Goal: Transaction & Acquisition: Purchase product/service

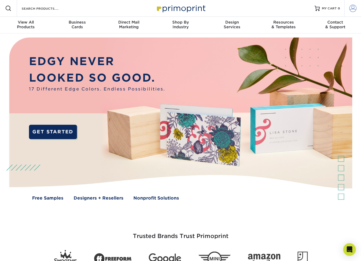
type input "orders@shwagger.com"
click at [353, 7] on span at bounding box center [353, 8] width 7 height 7
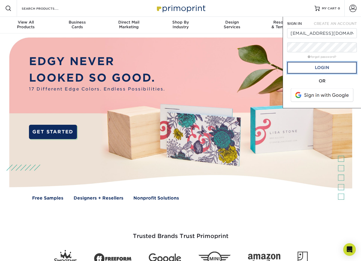
click at [323, 66] on link "Login" at bounding box center [323, 68] width 70 height 12
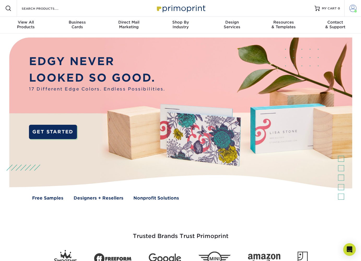
click at [355, 7] on span at bounding box center [353, 8] width 7 height 7
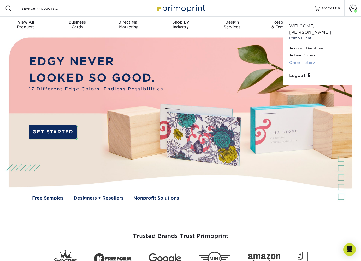
click at [313, 59] on link "Order History" at bounding box center [323, 62] width 66 height 7
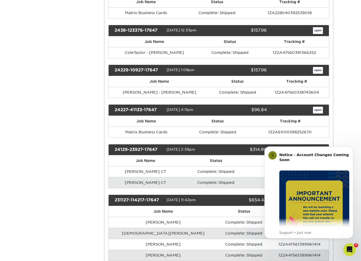
click at [236, 215] on th "Status" at bounding box center [244, 211] width 53 height 11
click at [175, 186] on td "Ellie Longworth CT" at bounding box center [146, 182] width 74 height 11
click at [352, 148] on icon "Dismiss notification" at bounding box center [352, 147] width 3 height 3
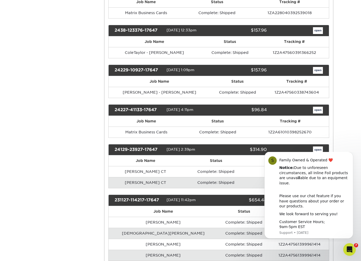
click at [250, 162] on th "Tracking #" at bounding box center [289, 160] width 79 height 11
click at [352, 156] on button "Dismiss notification" at bounding box center [351, 152] width 5 height 5
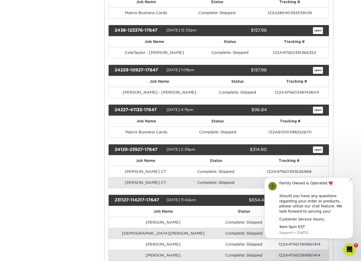
click at [353, 177] on icon "Dismiss notification" at bounding box center [352, 178] width 3 height 3
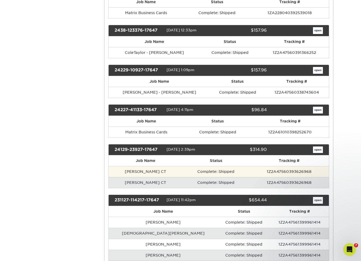
click at [291, 170] on td "1Z2A47560393626968" at bounding box center [289, 171] width 79 height 11
click at [149, 173] on td "Robert Lloyd CT" at bounding box center [146, 171] width 74 height 11
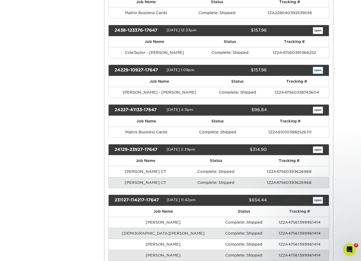
click at [319, 71] on link "open" at bounding box center [318, 70] width 10 height 7
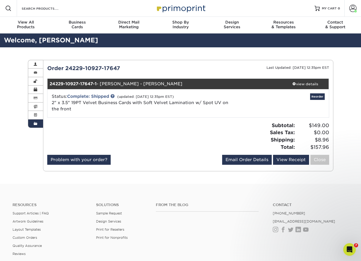
click at [181, 150] on div at bounding box center [115, 138] width 145 height 33
click at [246, 159] on link "Email Order Details" at bounding box center [247, 160] width 50 height 10
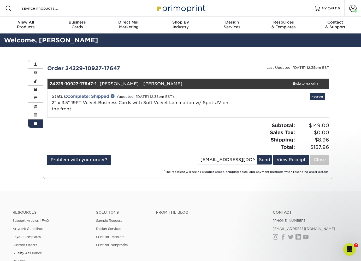
click at [231, 138] on div "Subtotal: $149.00 Sales Tax: $0.00 Shipping: $8.96 Total: $157.96" at bounding box center [260, 136] width 145 height 29
click at [231, 137] on div "Subtotal: $149.00 Sales Tax: $0.00 Shipping: $8.96 Total: $157.96" at bounding box center [260, 136] width 145 height 29
click at [191, 148] on div "Subtotal: $149.00 Sales Tax: $0.00 Shipping: $8.96 Total: $157.96" at bounding box center [260, 136] width 145 height 29
click at [99, 96] on link "Complete: Shipped" at bounding box center [88, 96] width 42 height 5
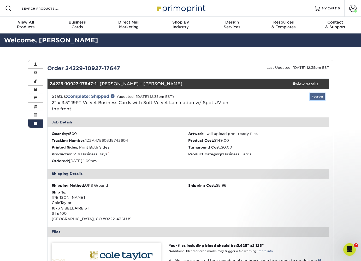
click at [321, 97] on link "Reorder" at bounding box center [318, 96] width 15 height 7
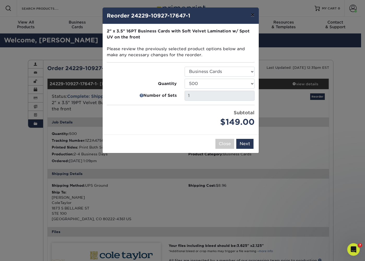
click at [255, 16] on button "×" at bounding box center [253, 15] width 12 height 15
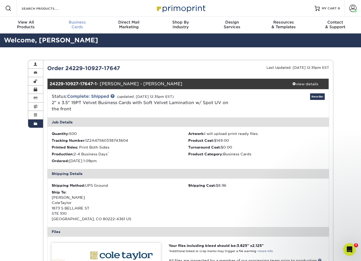
click at [81, 23] on span "Business" at bounding box center [78, 22] width 52 height 5
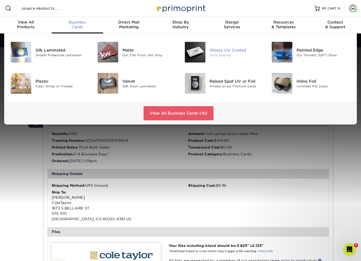
click at [222, 49] on div "Glossy UV Coated" at bounding box center [237, 50] width 54 height 6
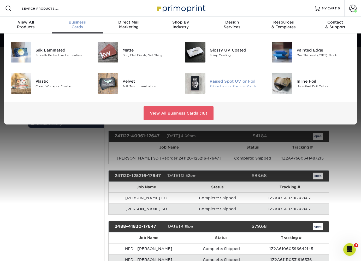
click at [230, 84] on div "Printed on our Premium Cards" at bounding box center [237, 86] width 54 height 4
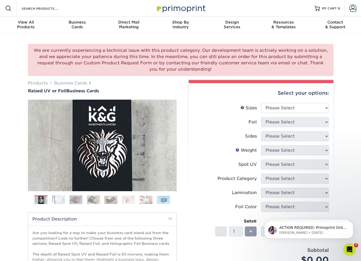
click at [347, 72] on div "We are currently experiencing a technical issue with this product category. Our…" at bounding box center [180, 190] width 361 height 315
click at [312, 109] on select "Please Select 2" x 3.5" - Standard" at bounding box center [295, 108] width 68 height 10
select select "2.00x3.50"
click at [261, 103] on select "Please Select 2" x 3.5" - Standard" at bounding box center [295, 108] width 68 height 10
click at [308, 124] on select "Please Select No Yes" at bounding box center [295, 122] width 68 height 10
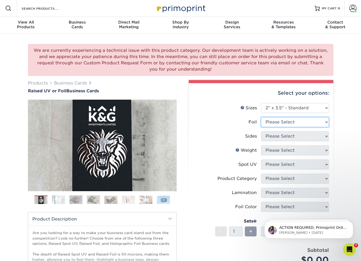
select select "0"
click at [261, 117] on select "Please Select No Yes" at bounding box center [295, 122] width 68 height 10
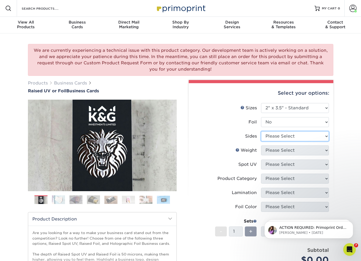
click at [301, 136] on select "Please Select Print Both Sides Print Front Only" at bounding box center [295, 136] width 68 height 10
select select "13abbda7-1d64-4f25-8bb2-c179b224825d"
click at [261, 131] on select "Please Select Print Both Sides Print Front Only" at bounding box center [295, 136] width 68 height 10
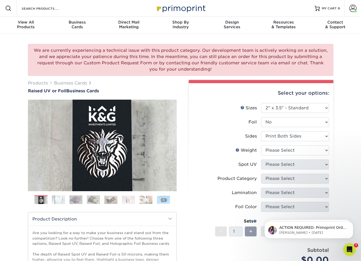
scroll to position [0, 0]
click at [299, 149] on select "Please Select 16PT" at bounding box center [295, 150] width 68 height 10
select select "16PT"
click at [261, 145] on select "Please Select 16PT" at bounding box center [295, 150] width 68 height 10
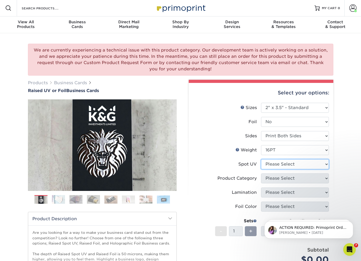
click at [302, 164] on select "Please Select No Spot UV Front Only" at bounding box center [295, 164] width 68 height 10
select select "1"
click at [261, 159] on select "Please Select No Spot UV Front Only" at bounding box center [295, 164] width 68 height 10
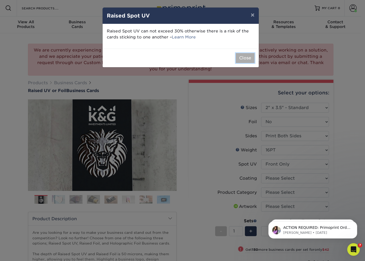
click at [248, 57] on button "Close" at bounding box center [245, 58] width 19 height 10
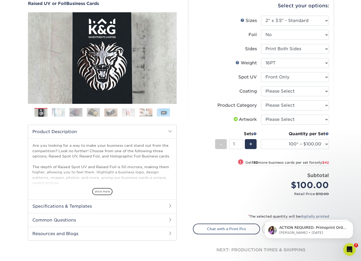
scroll to position [88, 0]
click at [327, 143] on select "100* – $100.00 250* – $142.00 500* – $192.00" at bounding box center [295, 144] width 68 height 10
